Goal: Book appointment/travel/reservation

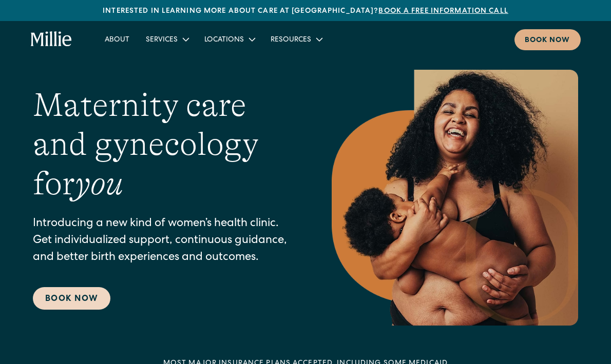
click at [94, 293] on link "Book Now" at bounding box center [72, 298] width 78 height 23
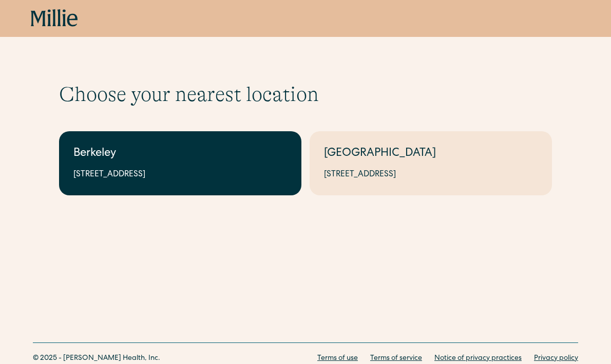
click at [141, 176] on div "[STREET_ADDRESS]" at bounding box center [180, 175] width 214 height 12
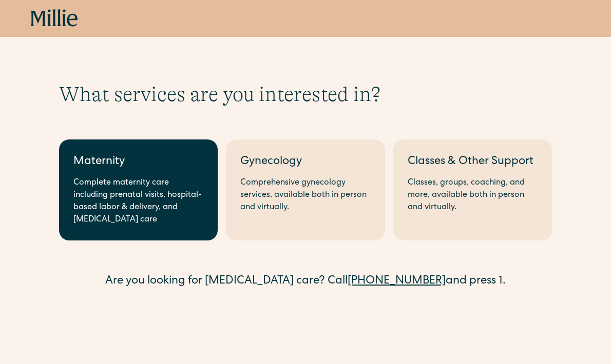
click at [118, 183] on div "Complete maternity care including prenatal visits, hospital-based labor & deliv…" at bounding box center [138, 201] width 130 height 49
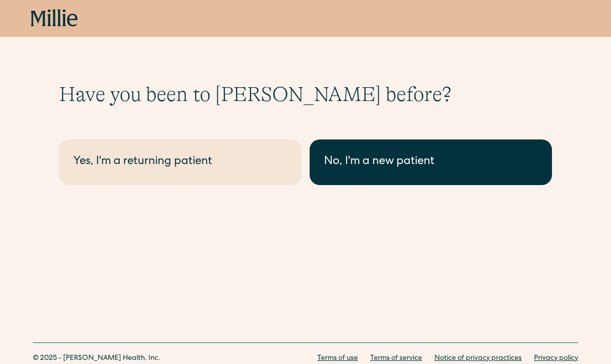
click at [341, 167] on div "No, I'm a new patient" at bounding box center [431, 162] width 214 height 17
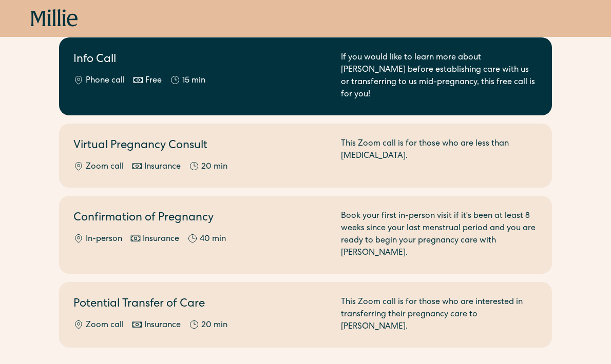
scroll to position [128, 0]
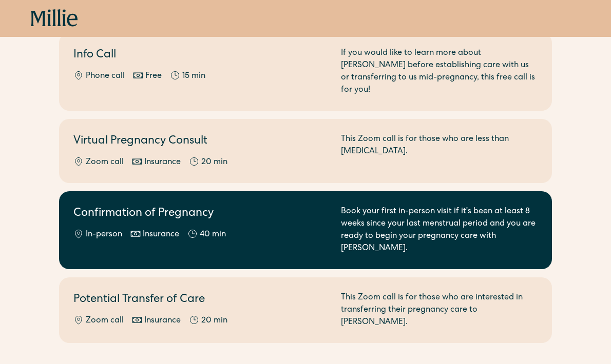
click at [218, 211] on div "Confirmation of Pregnancy In-person Insurance 40 min" at bounding box center [200, 230] width 255 height 49
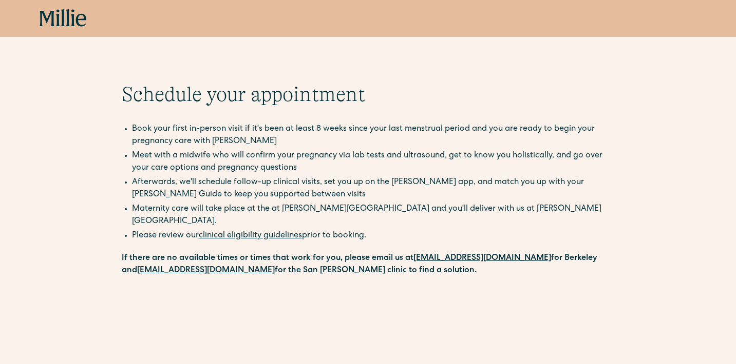
click at [67, 18] on icon at bounding box center [68, 17] width 4 height 17
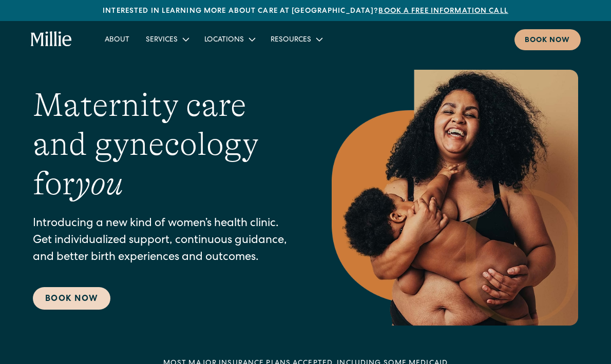
click at [72, 296] on link "Book Now" at bounding box center [72, 298] width 78 height 23
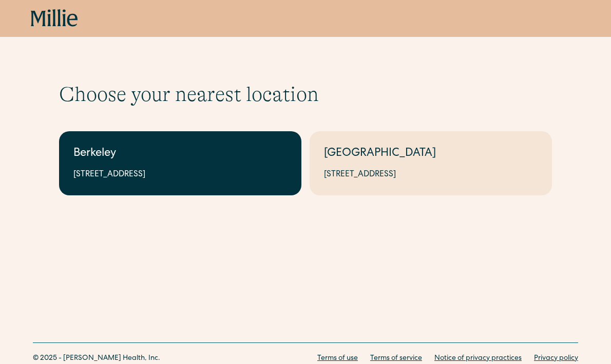
click at [203, 170] on div "2999 Regent St, Suite 524, Berkeley, CA 94705" at bounding box center [180, 175] width 214 height 12
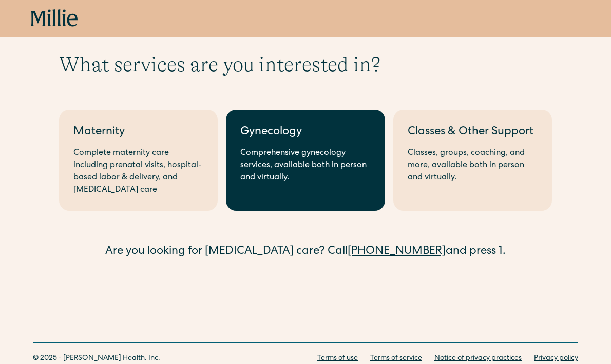
scroll to position [34, 0]
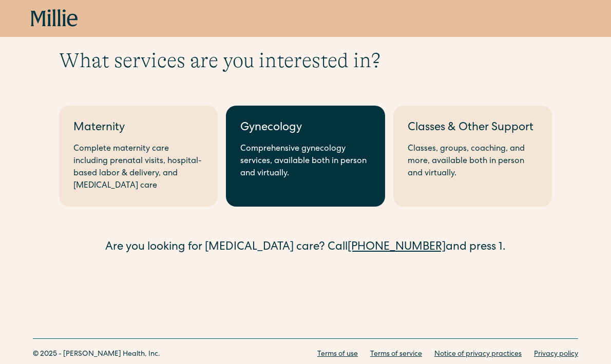
click at [256, 178] on div "Comprehensive gynecology services, available both in person and virtually." at bounding box center [305, 161] width 130 height 37
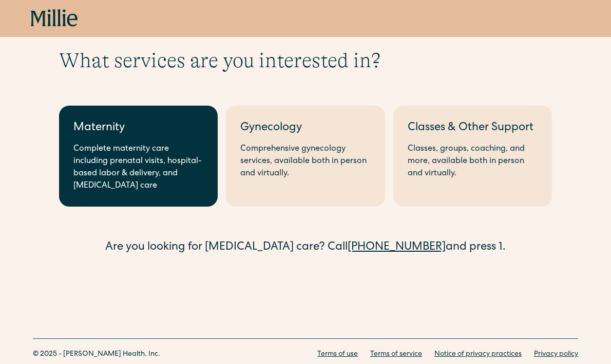
click at [83, 125] on div "Maternity" at bounding box center [138, 128] width 130 height 17
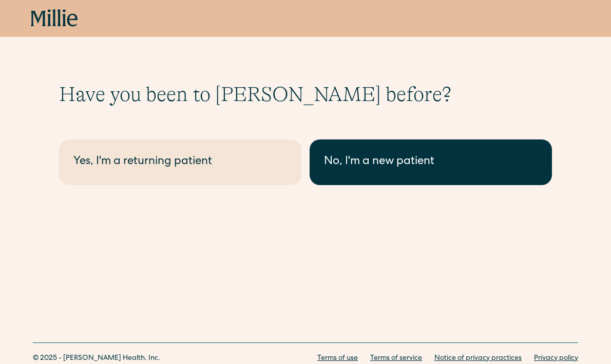
click at [330, 169] on div "No, I'm a new patient" at bounding box center [431, 162] width 214 height 17
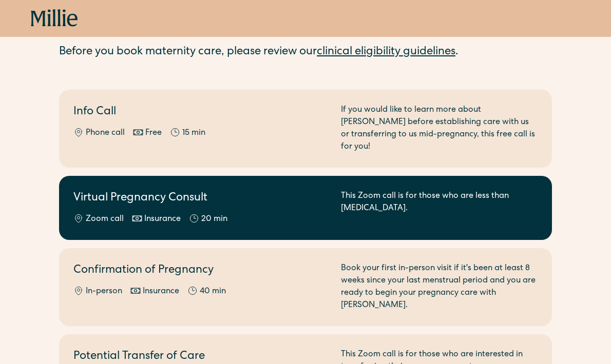
scroll to position [221, 0]
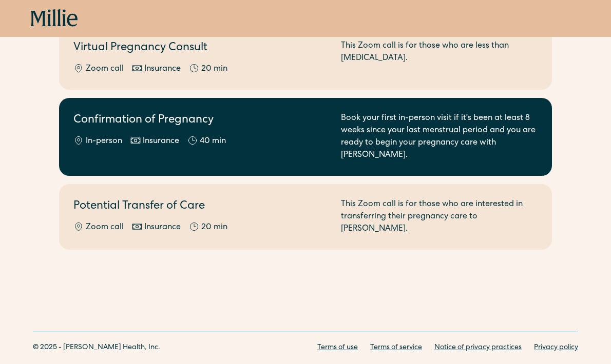
click at [182, 136] on div "In-person Insurance 40 min" at bounding box center [200, 142] width 255 height 12
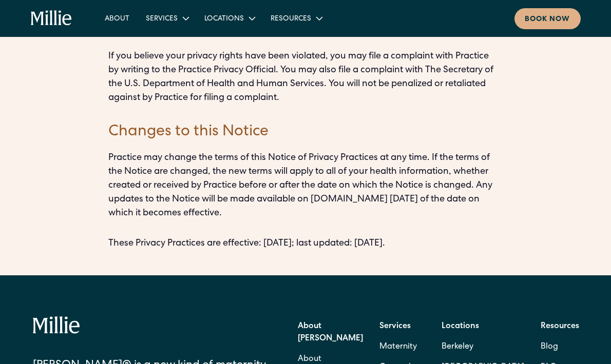
scroll to position [2605, 0]
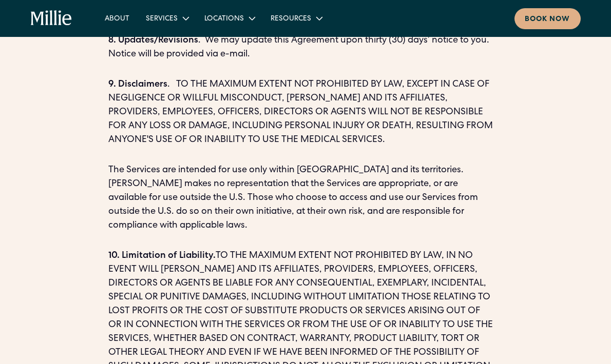
scroll to position [1928, 0]
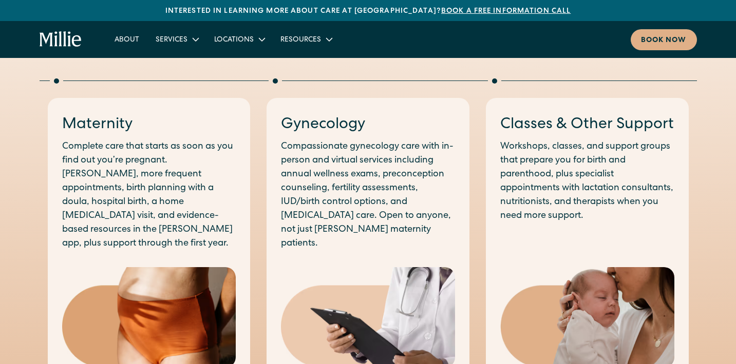
scroll to position [528, 0]
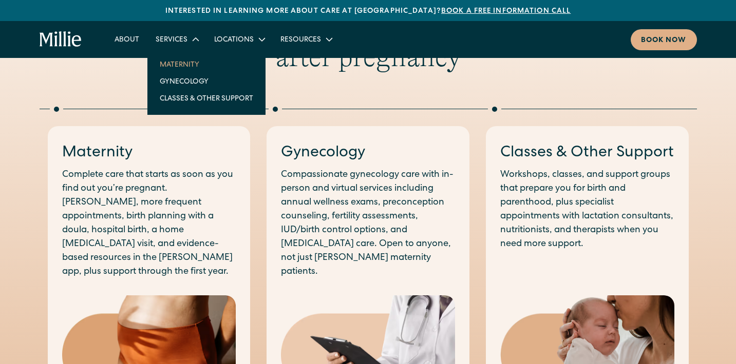
click at [190, 61] on link "Maternity" at bounding box center [206, 64] width 110 height 17
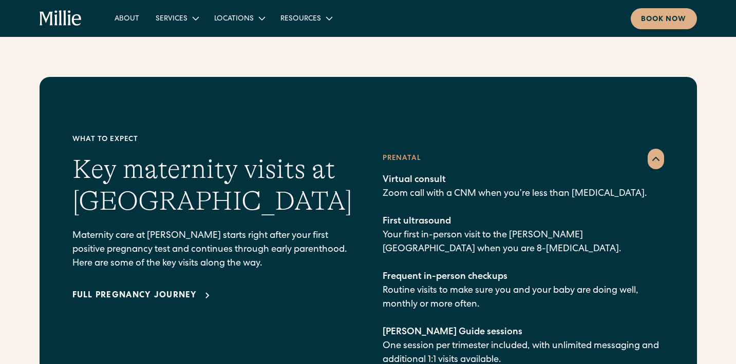
scroll to position [1401, 0]
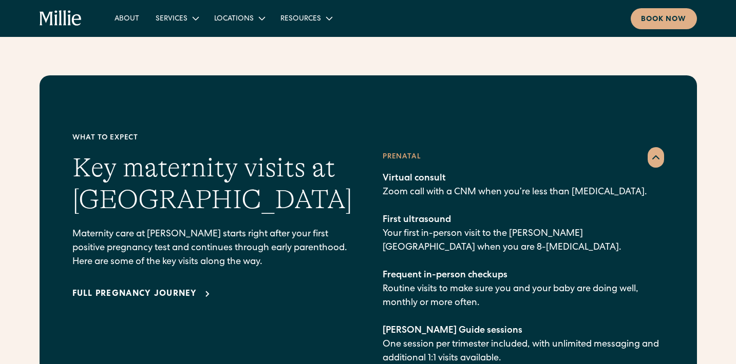
click at [145, 288] on div "Full pregnancy journey" at bounding box center [134, 294] width 125 height 12
click at [128, 21] on link "About" at bounding box center [126, 18] width 41 height 17
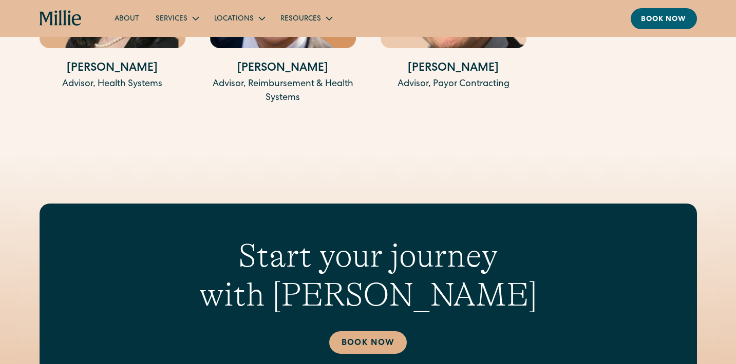
scroll to position [1889, 0]
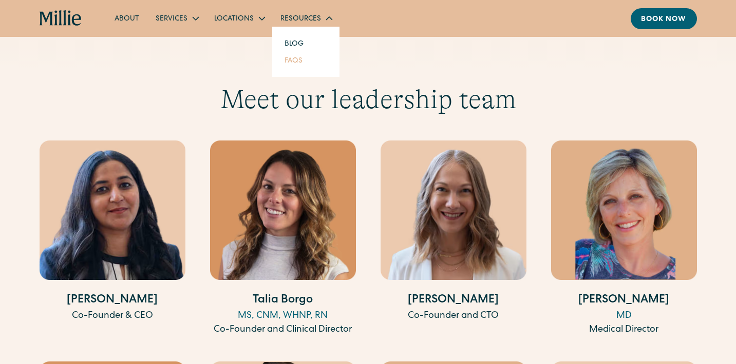
click at [298, 57] on link "FAQs" at bounding box center [293, 60] width 34 height 17
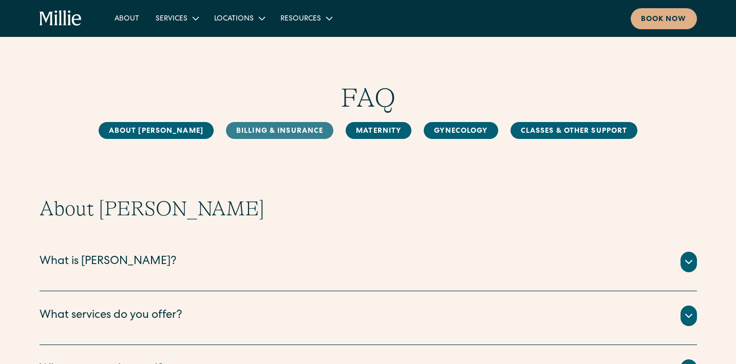
click at [273, 127] on link "Billing & Insurance" at bounding box center [279, 130] width 107 height 17
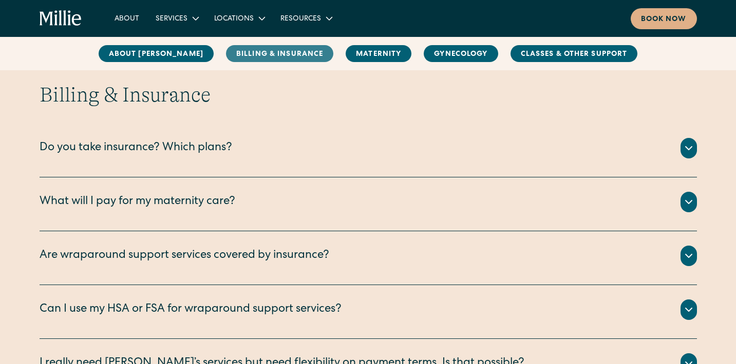
scroll to position [470, 0]
click at [284, 159] on div "We are currently accepting PPO plans from the following insurance companies: Ae…" at bounding box center [368, 160] width 657 height 4
click at [688, 143] on icon at bounding box center [688, 148] width 12 height 12
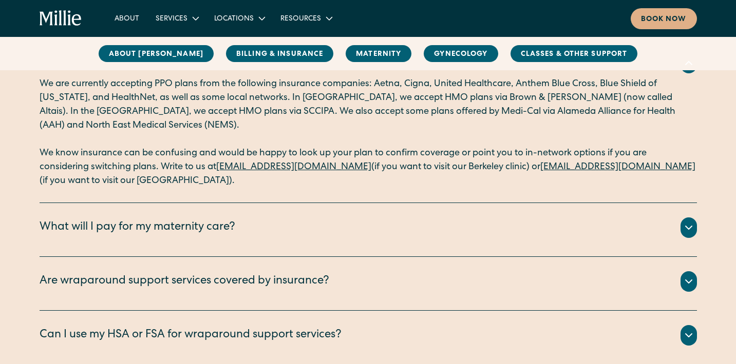
scroll to position [562, 0]
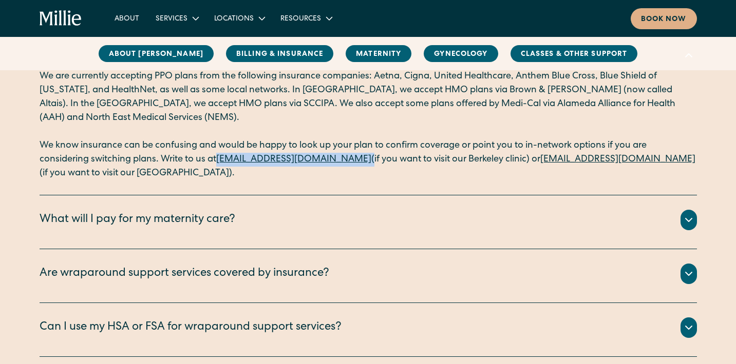
drag, startPoint x: 362, startPoint y: 159, endPoint x: 220, endPoint y: 156, distance: 142.7
click at [220, 156] on p "We know insurance can be confusing and would be happy to look up your plan to c…" at bounding box center [368, 160] width 657 height 42
copy p "[EMAIL_ADDRESS][DOMAIN_NAME]"
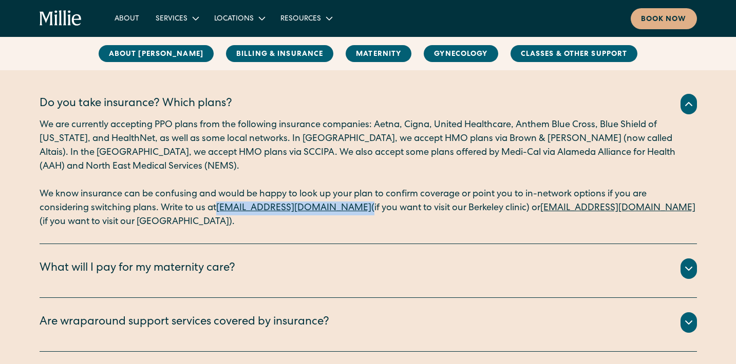
scroll to position [513, 0]
